Goal: Check status: Check status

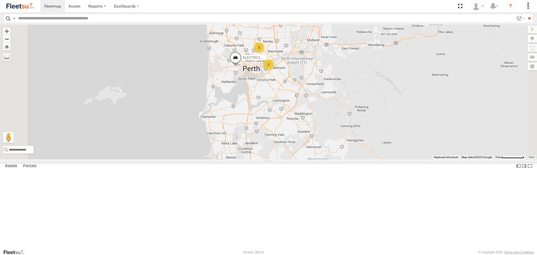
click at [0, 0] on span at bounding box center [0, 0] width 0 height 0
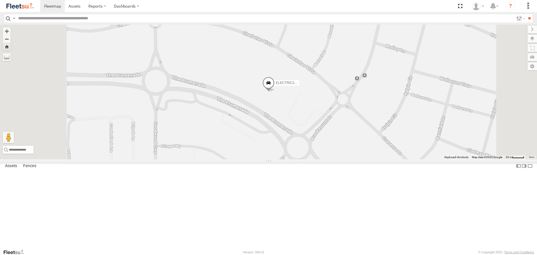
click at [275, 92] on span at bounding box center [268, 84] width 12 height 15
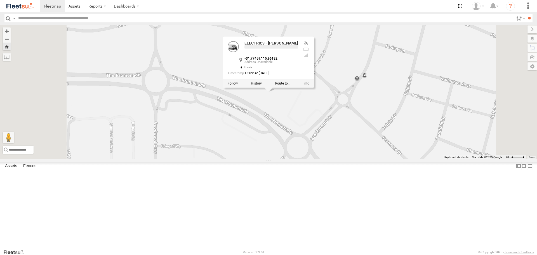
click at [354, 159] on div "ELECTRIC3 - Leo ELECTRIC3 - Leo -31.77459 , 115.96182 0 13:09:32 01/10/2025" at bounding box center [268, 92] width 537 height 134
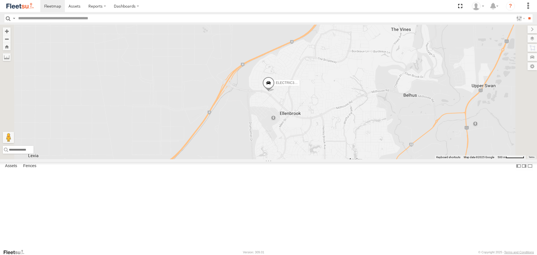
click at [0, 0] on span at bounding box center [0, 0] width 0 height 0
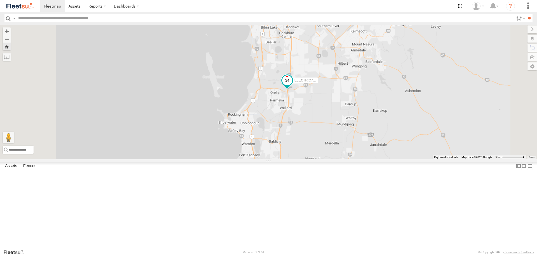
click at [292, 86] on span at bounding box center [287, 81] width 10 height 10
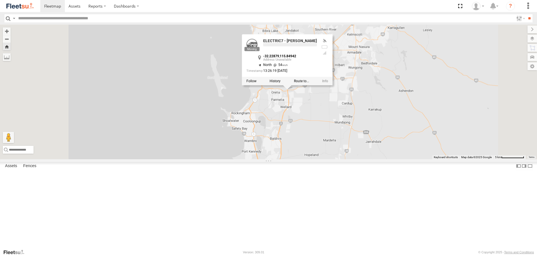
click at [407, 144] on div "ELECTRIC7 - John ELECTRIC7 - John -32.22879 , 115.84942 North 54 13:26:19 01/10…" at bounding box center [268, 92] width 537 height 134
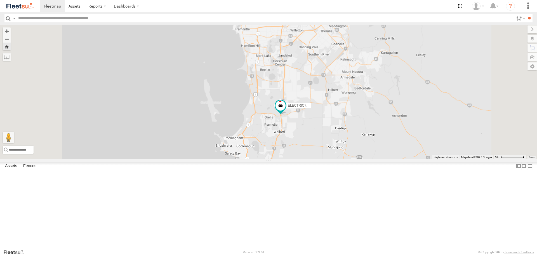
drag, startPoint x: 414, startPoint y: 112, endPoint x: 406, endPoint y: 143, distance: 31.4
click at [406, 143] on div "ELECTRIC7 - [PERSON_NAME]" at bounding box center [268, 92] width 537 height 134
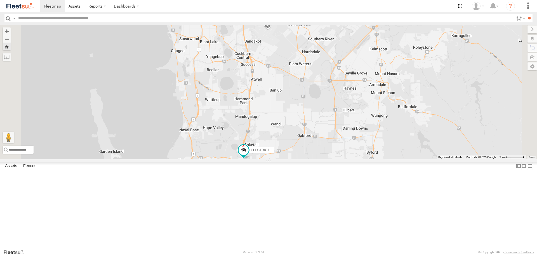
drag, startPoint x: 362, startPoint y: 110, endPoint x: 380, endPoint y: 131, distance: 28.4
click at [380, 131] on div "ELECTRIC7 - [PERSON_NAME]" at bounding box center [268, 92] width 537 height 134
click at [22, 3] on img at bounding box center [20, 6] width 29 height 8
